Goal: Information Seeking & Learning: Understand process/instructions

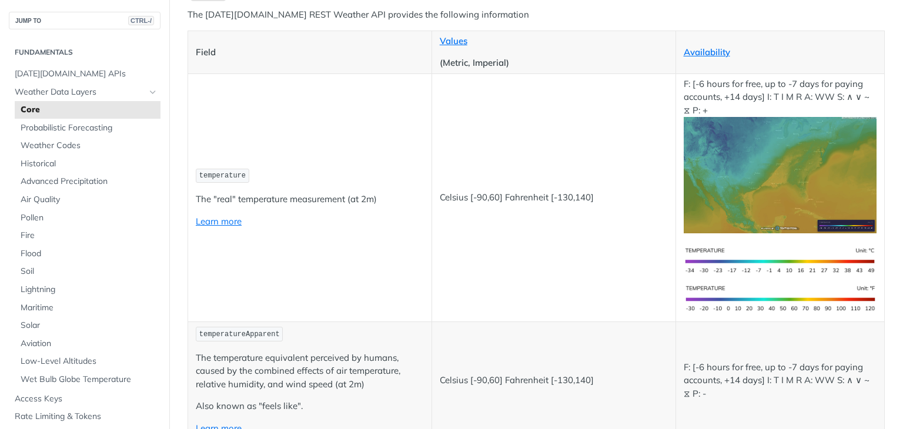
scroll to position [162, 0]
click at [232, 220] on link "Learn more" at bounding box center [219, 220] width 46 height 11
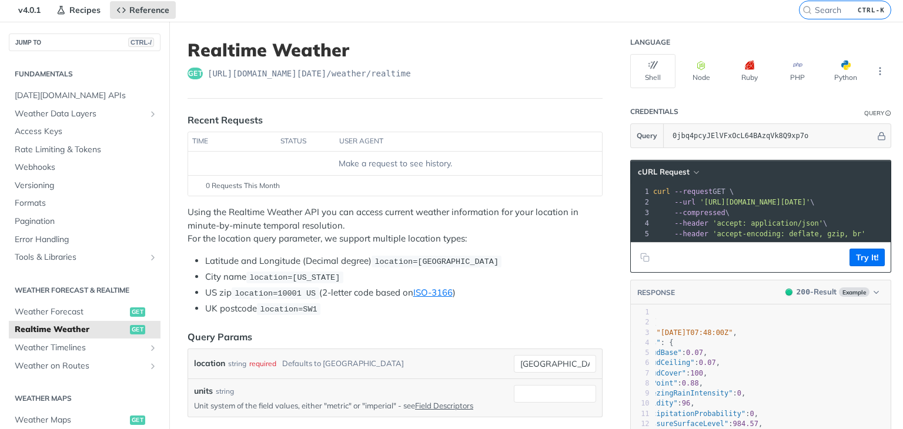
scroll to position [51, 0]
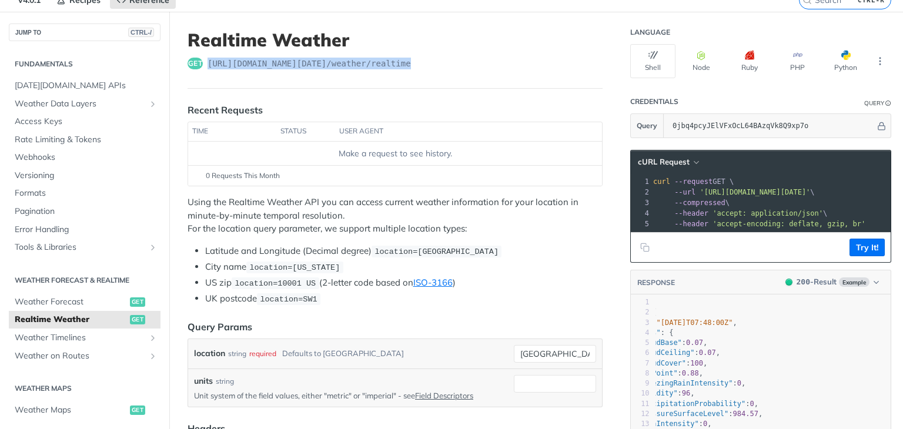
drag, startPoint x: 208, startPoint y: 63, endPoint x: 433, endPoint y: 58, distance: 225.2
click at [433, 58] on div "get https://api.tomorrow.io/v4 /weather/realtime" at bounding box center [395, 64] width 415 height 12
copy span "https://api.tomorrow.io/v4 /weather/realtime"
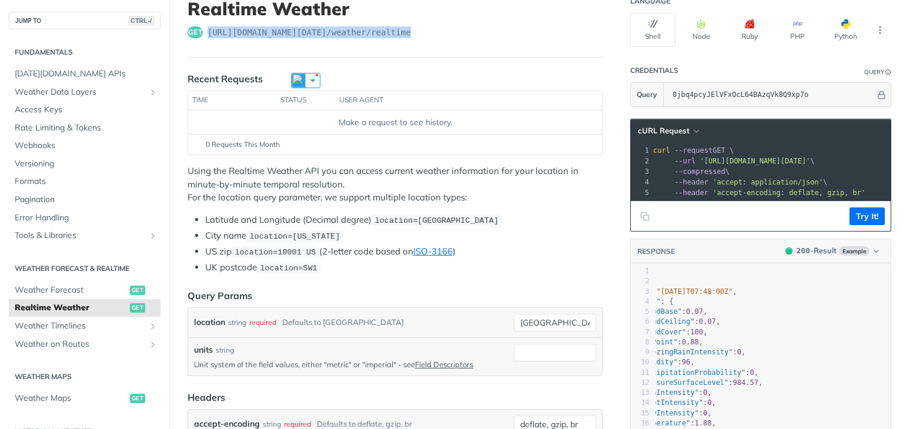
scroll to position [85, 0]
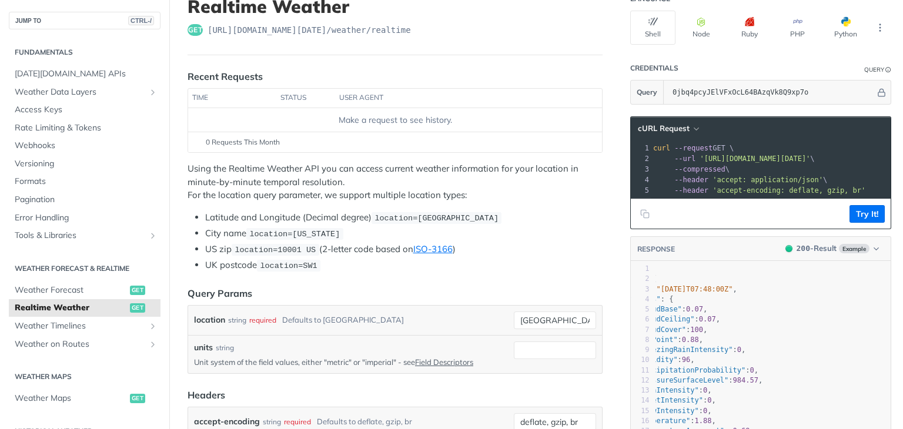
click at [372, 216] on li "Latitude and Longitude (Decimal degree) location=42.3478, -71.0466" at bounding box center [403, 218] width 397 height 14
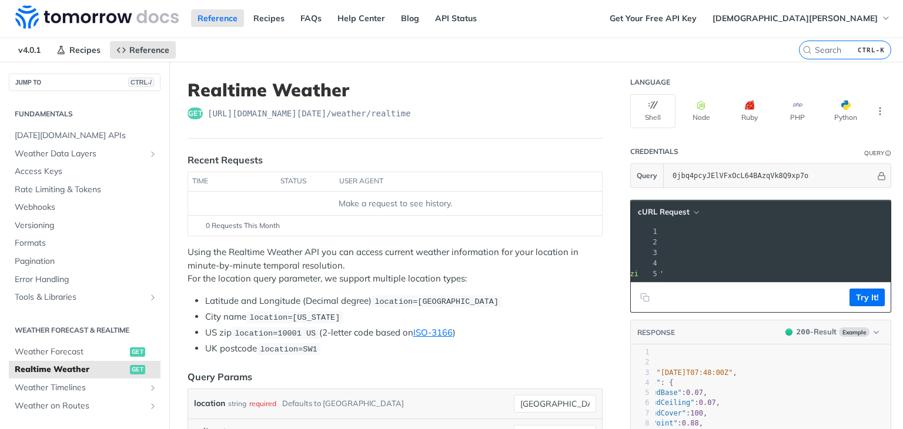
scroll to position [0, 0]
drag, startPoint x: 680, startPoint y: 243, endPoint x: 869, endPoint y: 243, distance: 189.3
click at [608, 243] on span "'https://api.tomorrow.io/v4/weather/realtime?location=toronto&apikey=0jbq4pcyJE…" at bounding box center [553, 242] width 111 height 8
copy span "https://api.tomorrow.io/v4/weather/realtime?location=toronto&apikey=0jbq4pcyJEl…"
